Goal: Navigation & Orientation: Find specific page/section

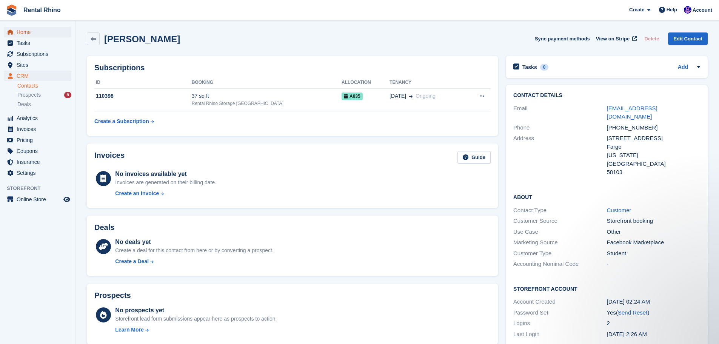
click at [23, 32] on span "Home" at bounding box center [39, 32] width 45 height 11
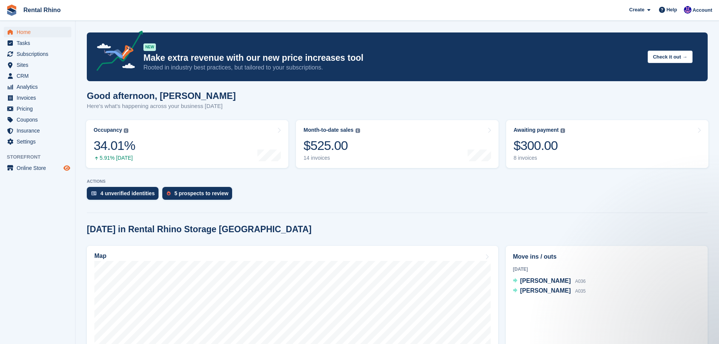
click at [66, 169] on icon "Preview store" at bounding box center [66, 168] width 7 height 6
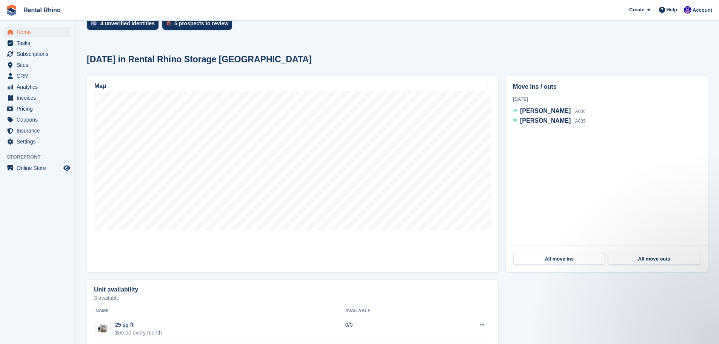
scroll to position [189, 0]
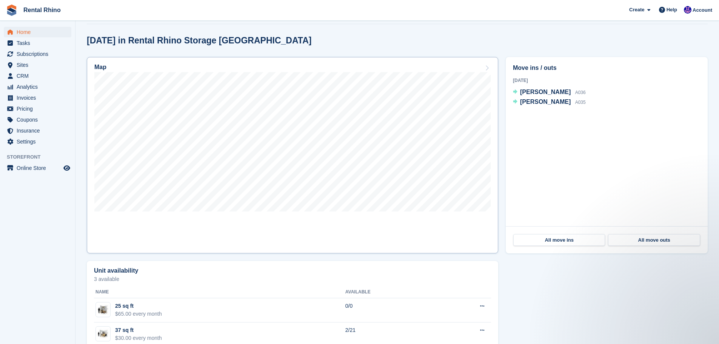
click at [490, 67] on icon at bounding box center [487, 68] width 8 height 6
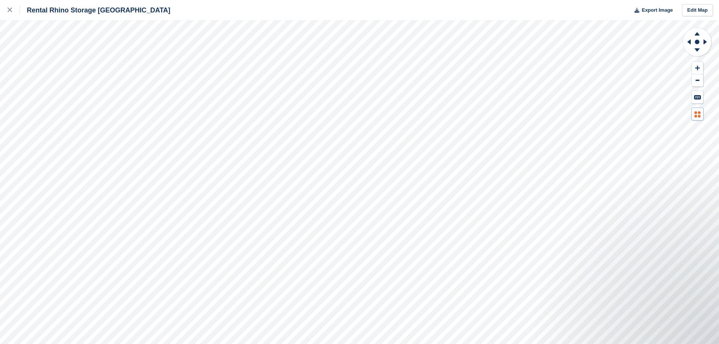
click at [697, 115] on icon at bounding box center [697, 114] width 6 height 6
click at [6, 5] on link at bounding box center [10, 10] width 20 height 20
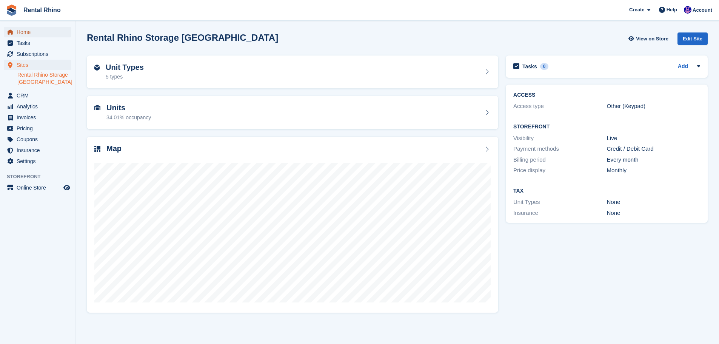
click at [42, 33] on span "Home" at bounding box center [39, 32] width 45 height 11
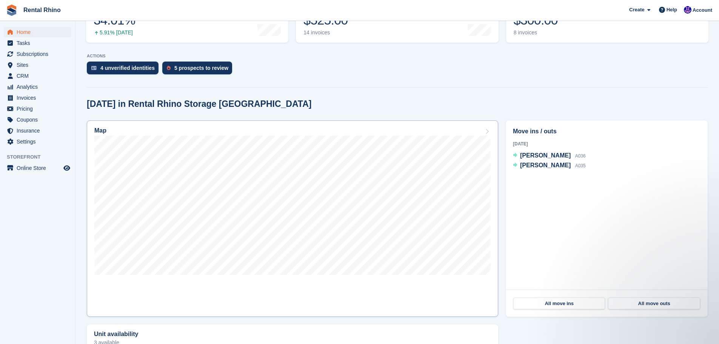
scroll to position [113, 0]
